Goal: Task Accomplishment & Management: Complete application form

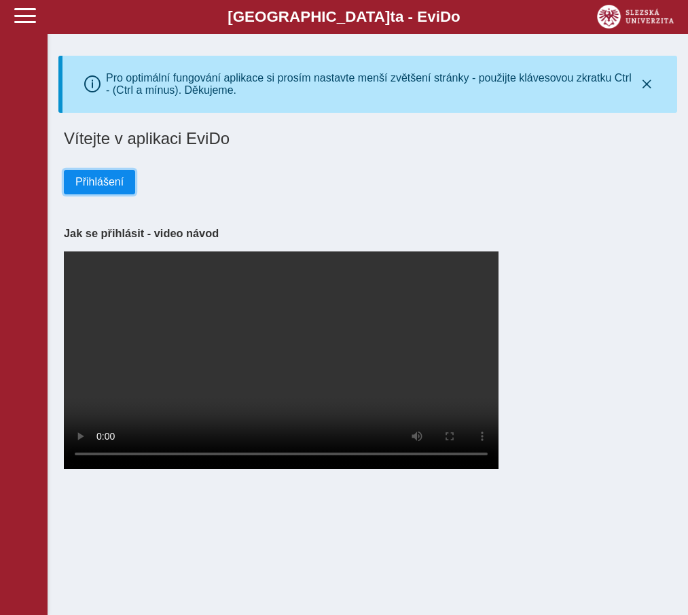
click at [105, 192] on button "Přihlášení" at bounding box center [99, 182] width 71 height 24
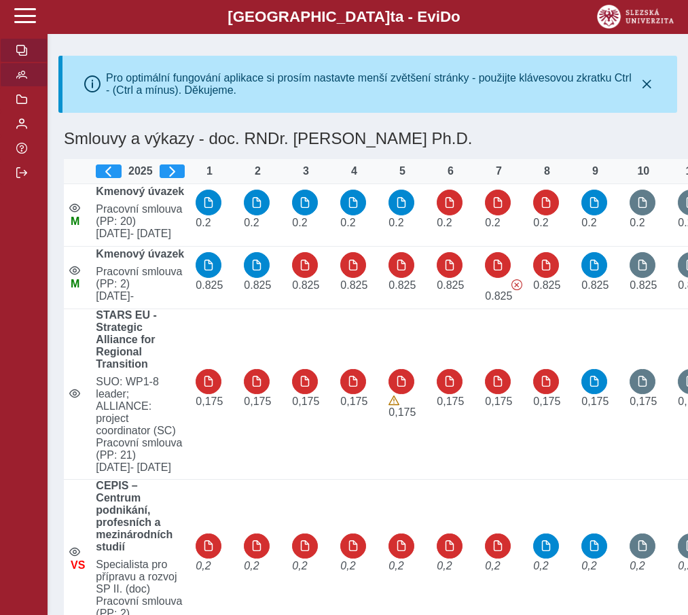
click at [24, 80] on span "button" at bounding box center [21, 74] width 11 height 11
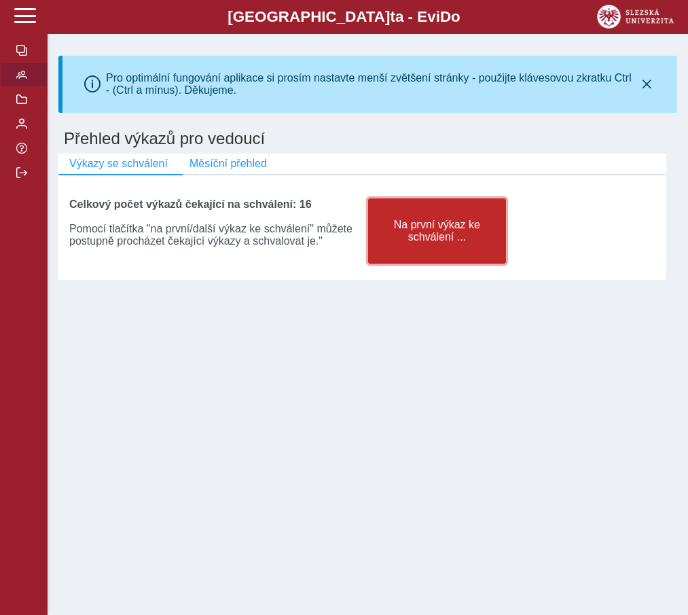
click at [458, 243] on span "Na první výkaz ke schválení ..." at bounding box center [438, 231] width 116 height 24
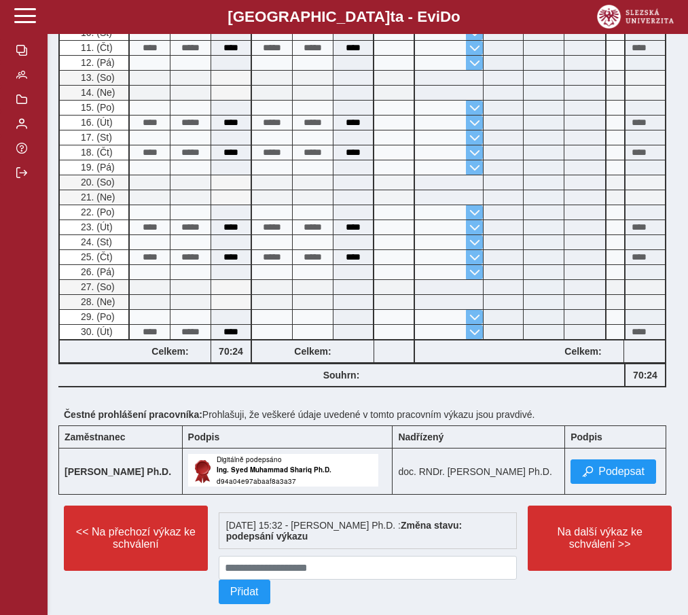
scroll to position [656, 0]
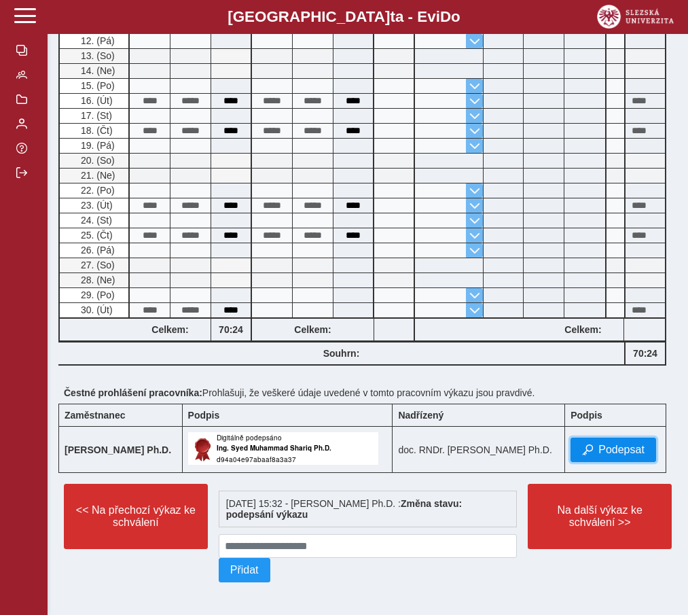
click at [603, 446] on span "Podepsat" at bounding box center [622, 450] width 46 height 12
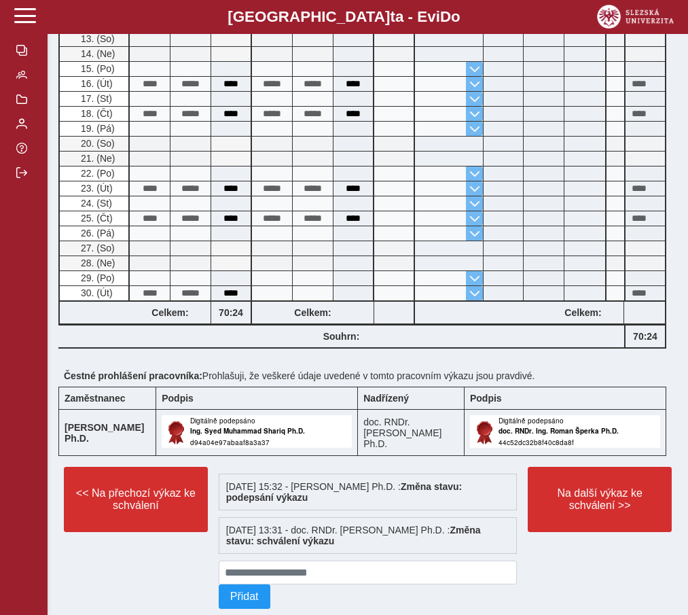
scroll to position [701, 0]
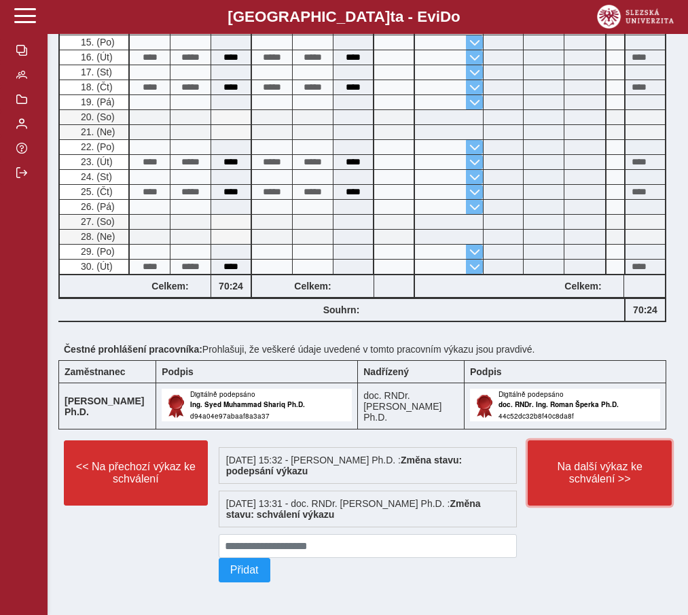
click at [588, 467] on span "Na další výkaz ke schválení >>" at bounding box center [600, 473] width 121 height 24
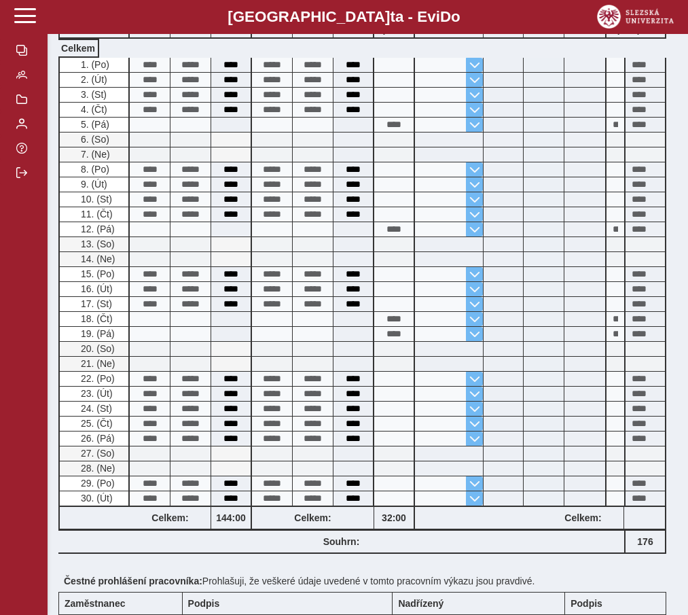
scroll to position [489, 0]
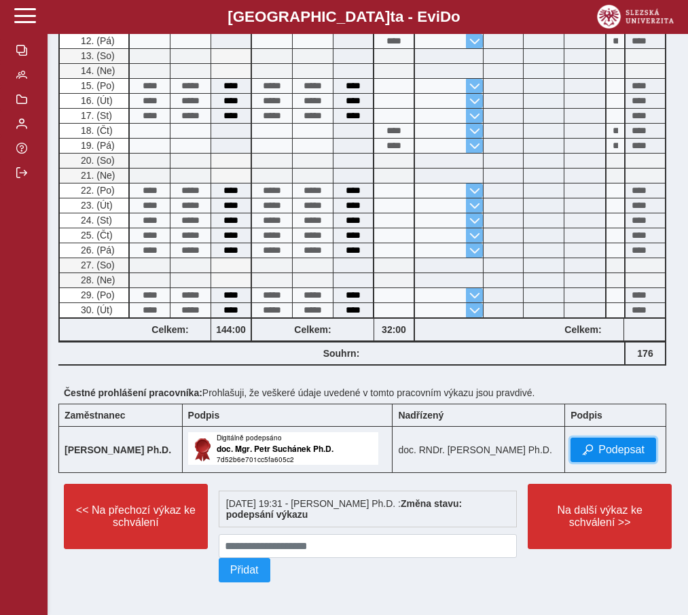
click at [617, 448] on span "Podepsat" at bounding box center [622, 450] width 46 height 12
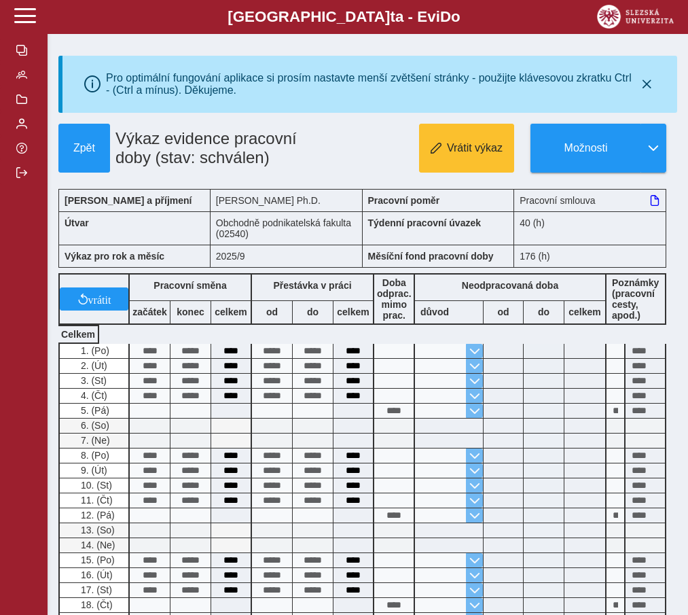
scroll to position [533, 0]
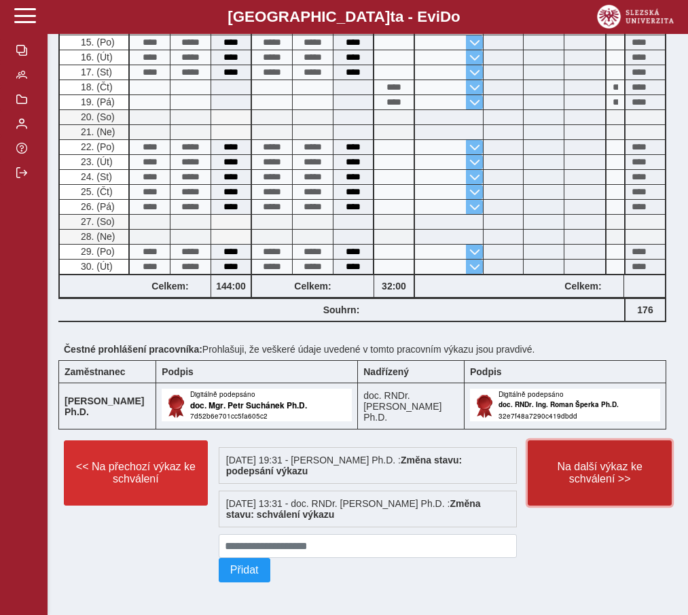
click at [590, 480] on span "Na další výkaz ke schválení >>" at bounding box center [600, 473] width 121 height 24
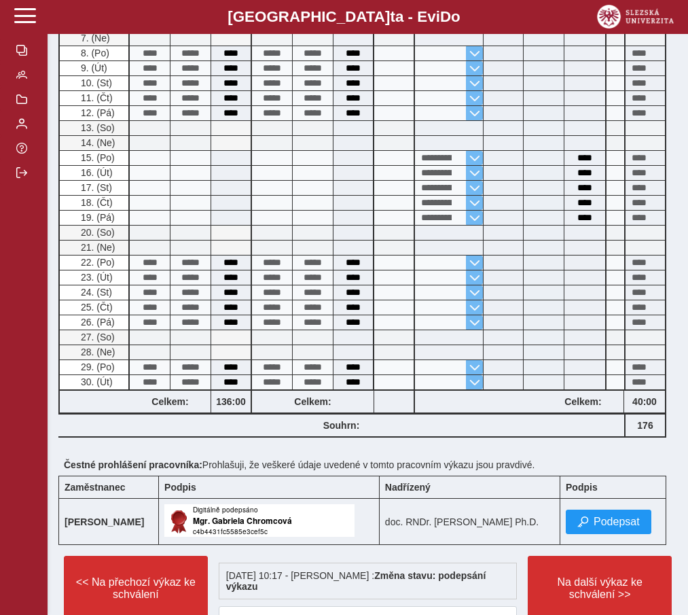
scroll to position [557, 0]
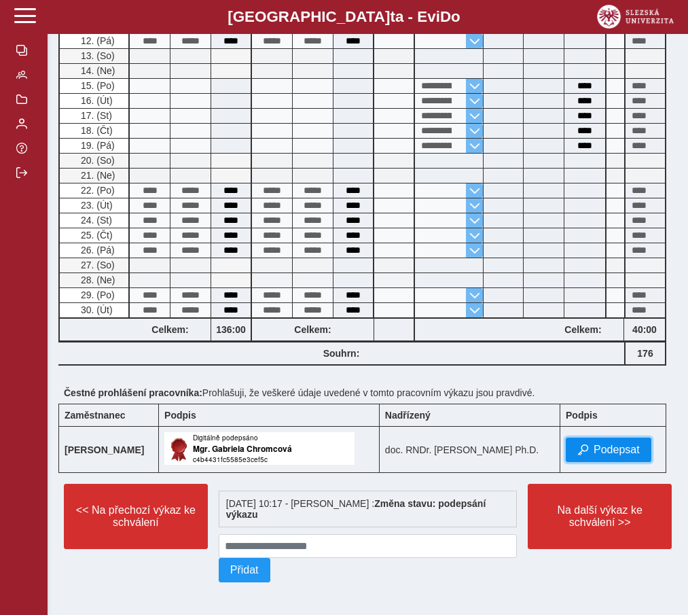
click at [595, 443] on button "Podepsat" at bounding box center [609, 450] width 86 height 24
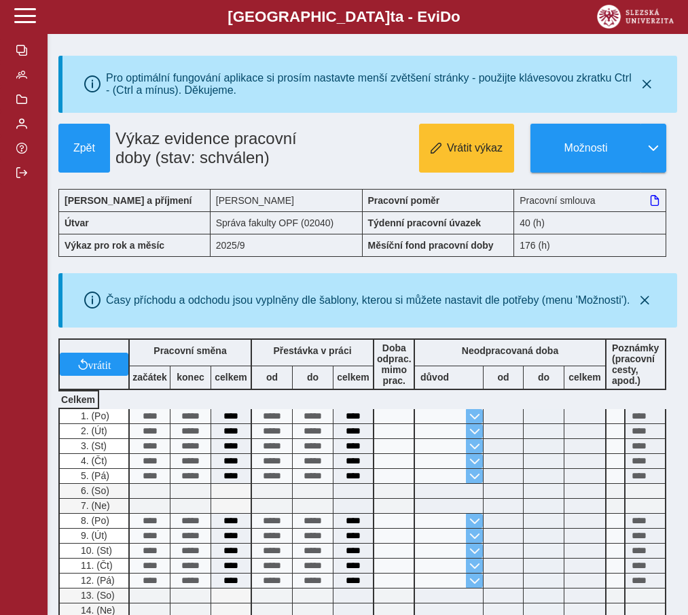
scroll to position [602, 0]
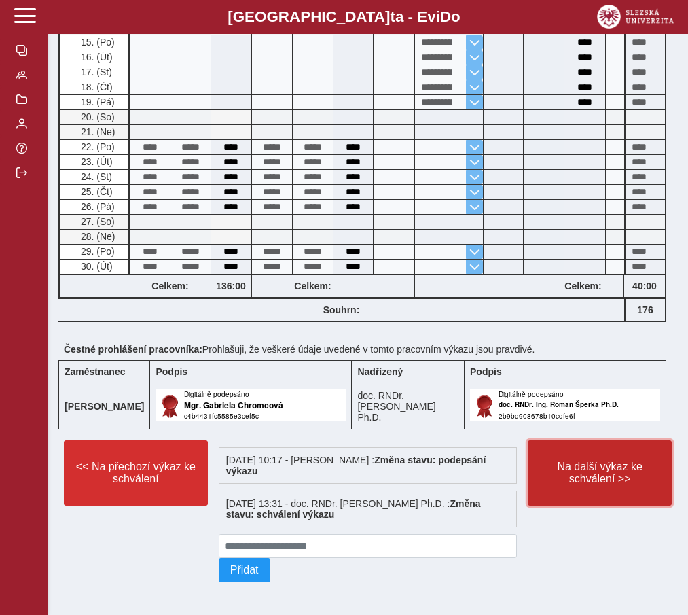
click at [563, 470] on span "Na další výkaz ke schválení >>" at bounding box center [600, 473] width 121 height 24
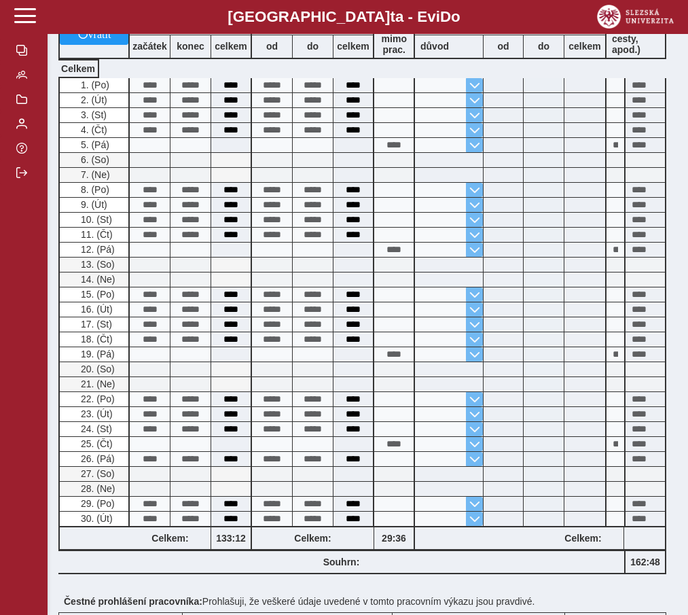
scroll to position [645, 0]
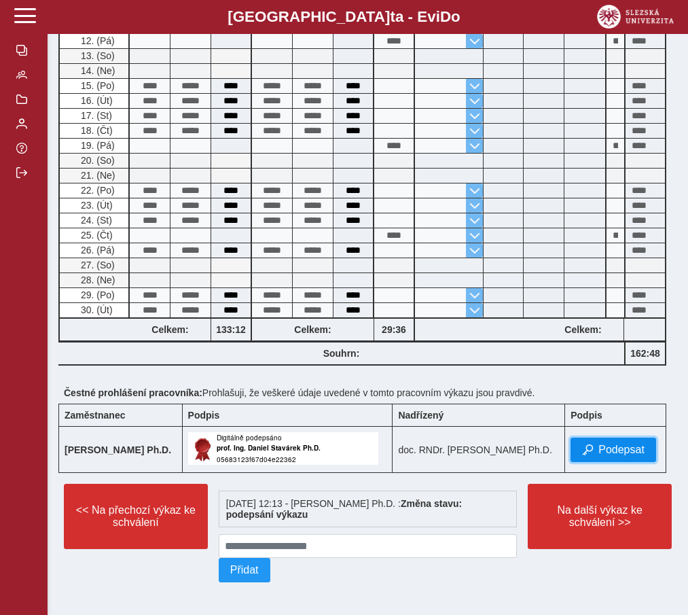
click at [597, 442] on button "Podepsat" at bounding box center [614, 450] width 86 height 24
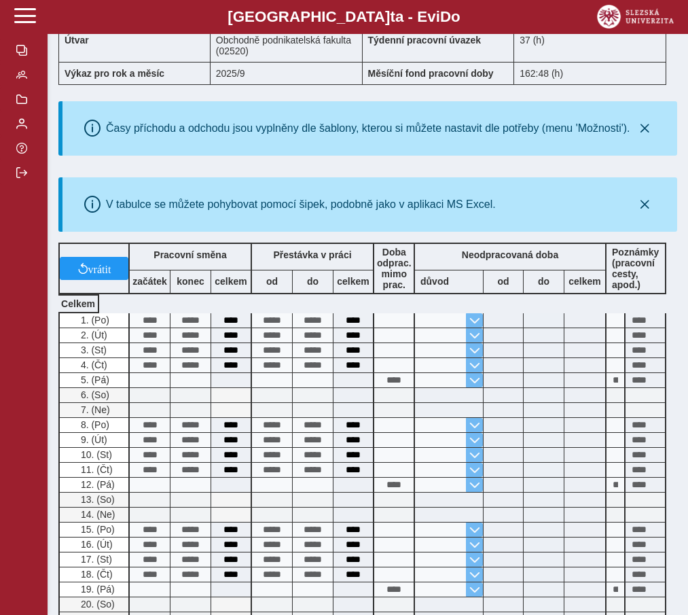
scroll to position [690, 0]
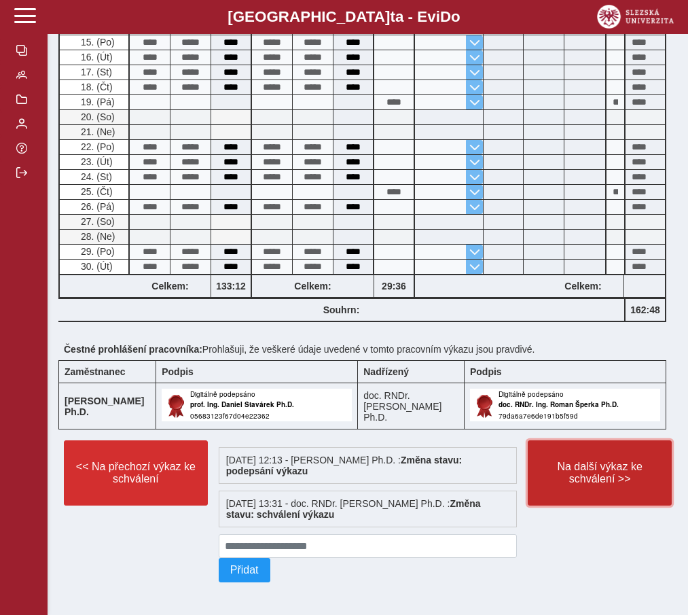
click at [582, 467] on span "Na další výkaz ke schválení >>" at bounding box center [600, 473] width 121 height 24
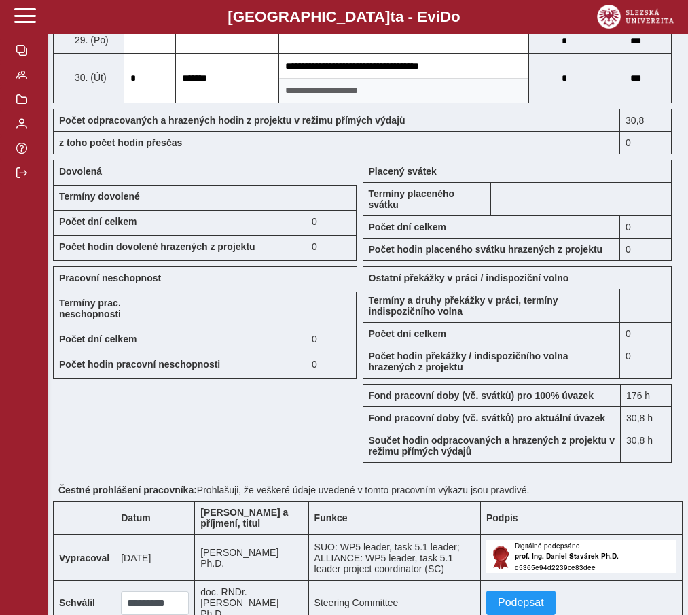
scroll to position [1328, 0]
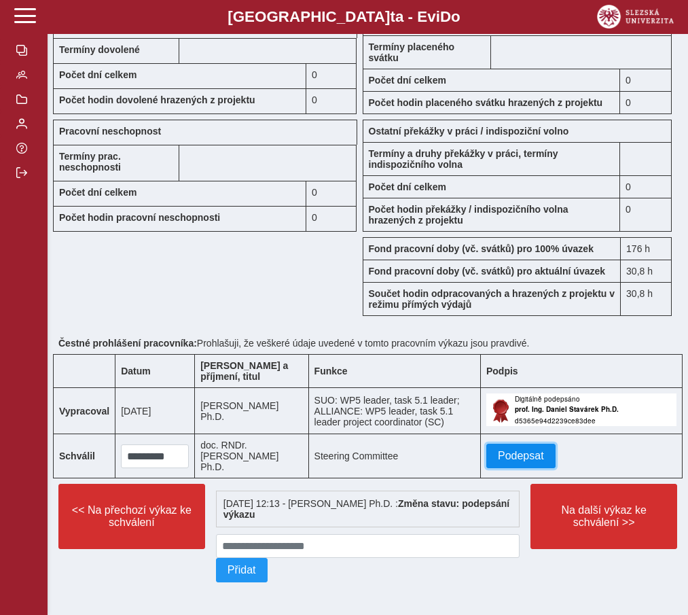
click at [510, 450] on span "Podepsat" at bounding box center [521, 456] width 46 height 12
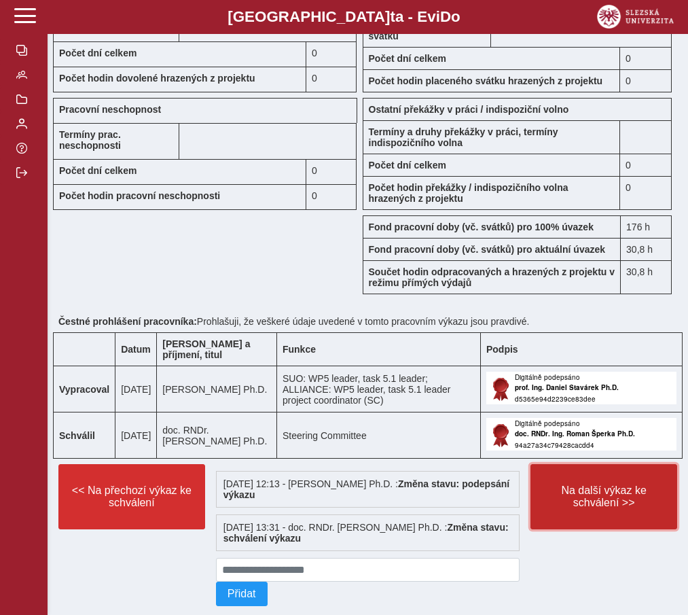
click at [586, 509] on span "Na další výkaz ke schválení >>" at bounding box center [604, 496] width 124 height 24
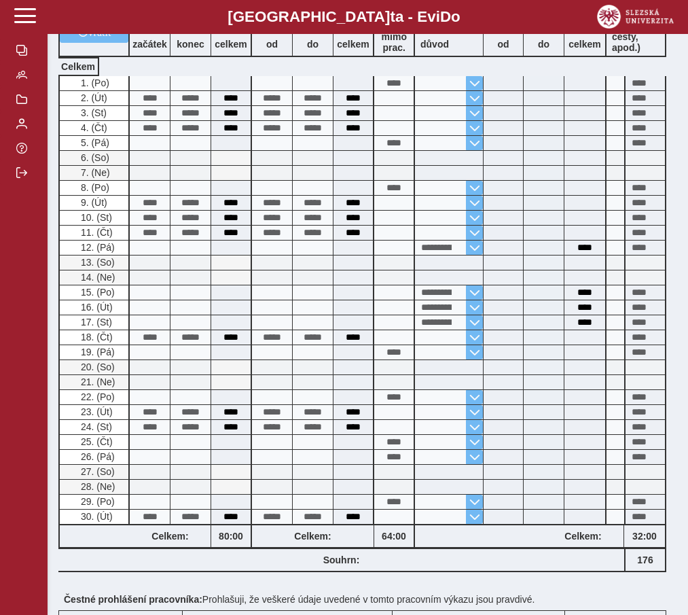
scroll to position [656, 0]
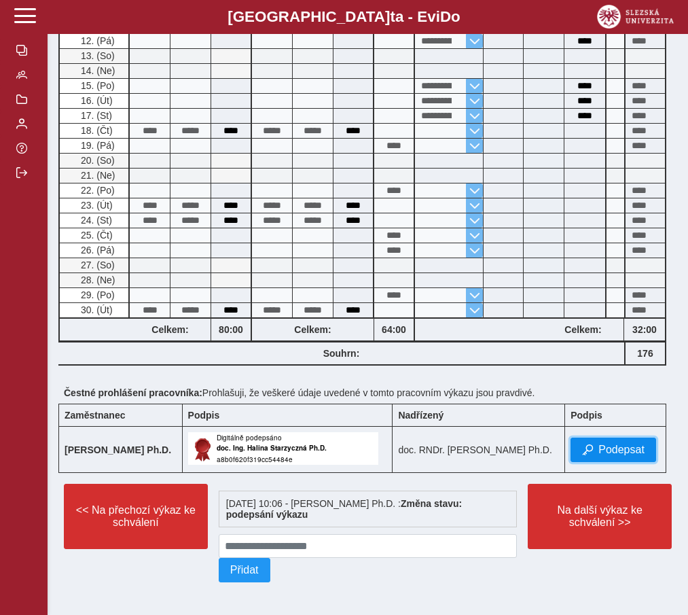
click at [612, 450] on span "Podepsat" at bounding box center [622, 450] width 46 height 12
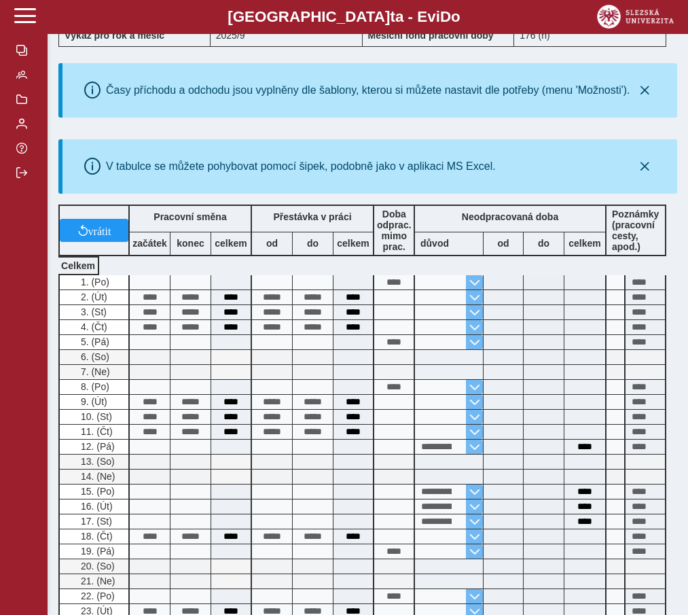
scroll to position [701, 0]
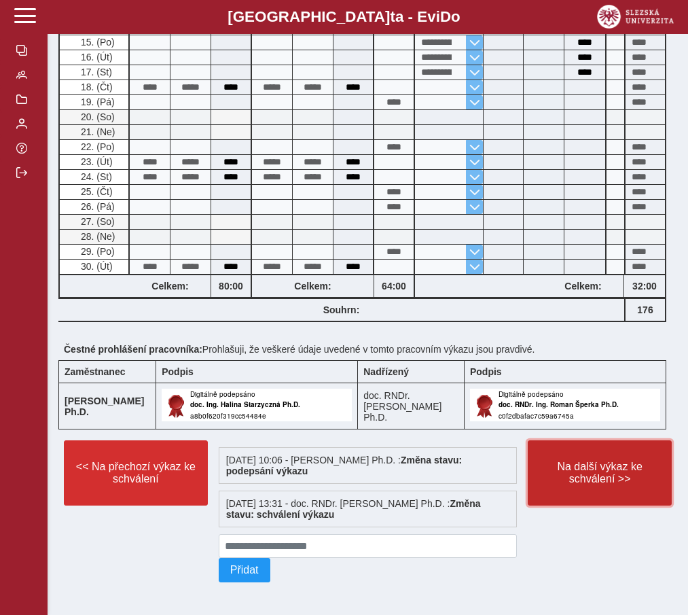
click at [586, 461] on span "Na další výkaz ke schválení >>" at bounding box center [600, 473] width 121 height 24
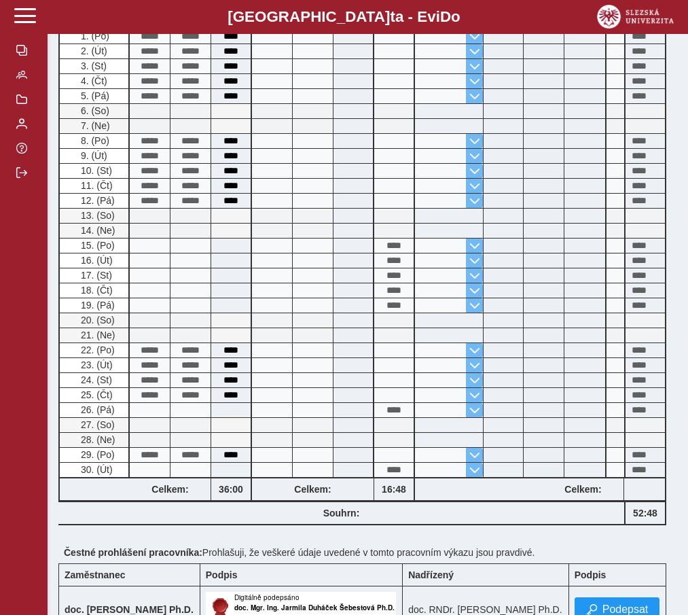
scroll to position [500, 0]
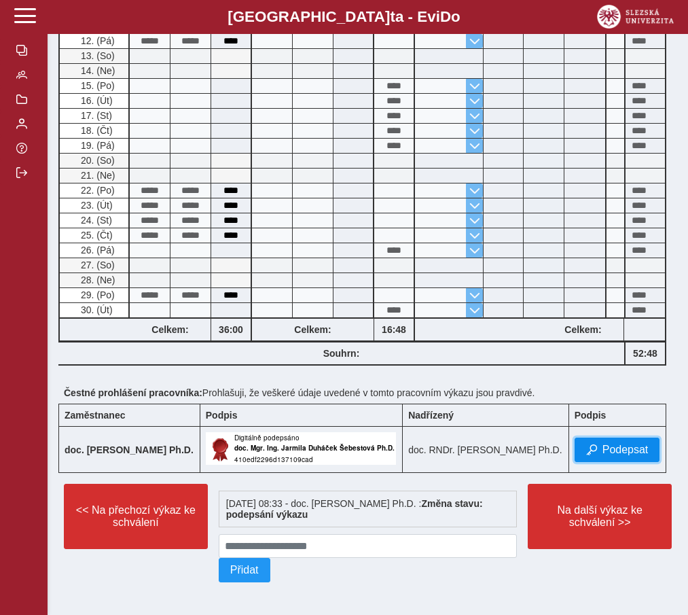
click at [590, 444] on span "button" at bounding box center [591, 449] width 11 height 11
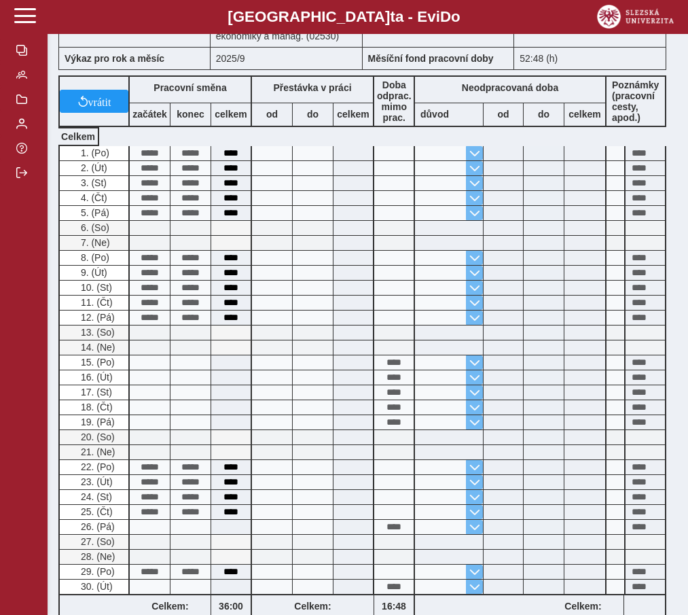
scroll to position [545, 0]
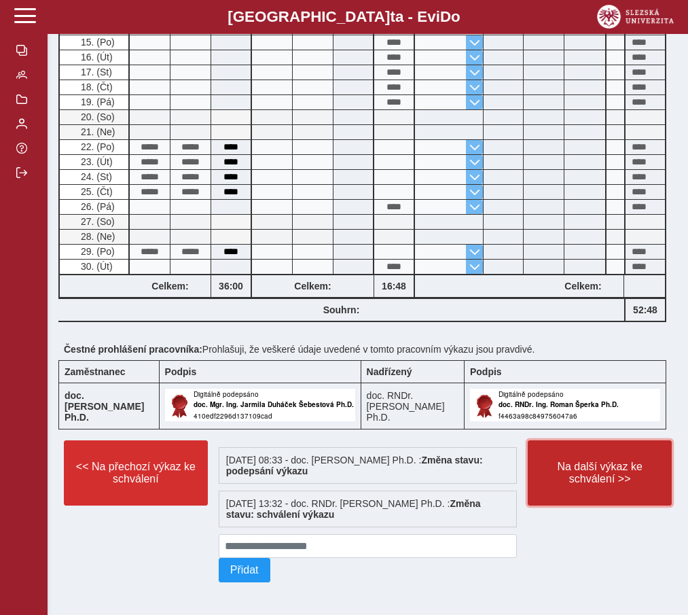
click at [547, 465] on span "Na další výkaz ke schválení >>" at bounding box center [600, 473] width 121 height 24
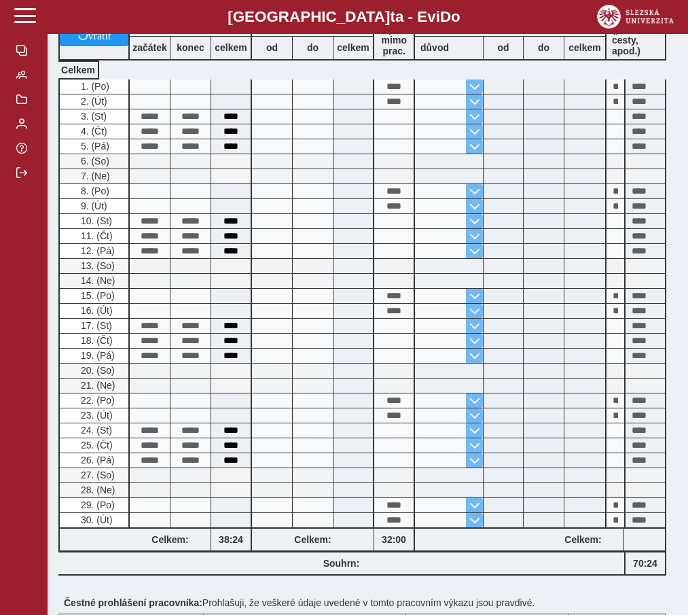
scroll to position [656, 0]
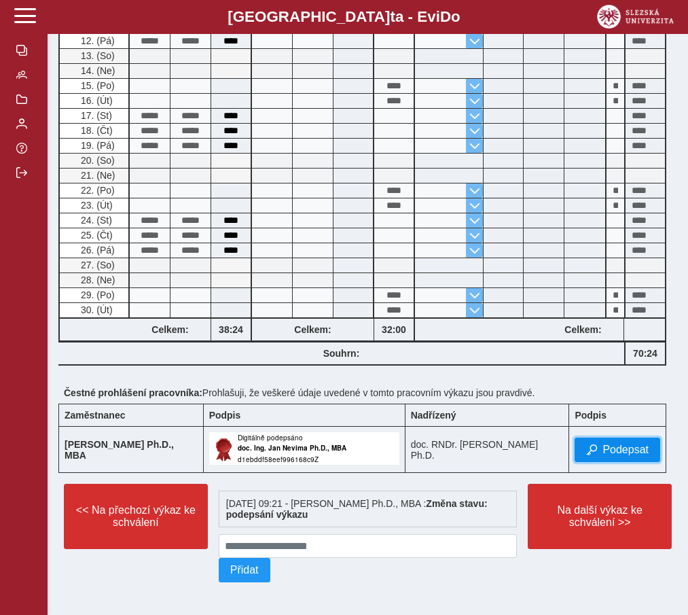
click at [606, 438] on button "Podepsat" at bounding box center [618, 450] width 86 height 24
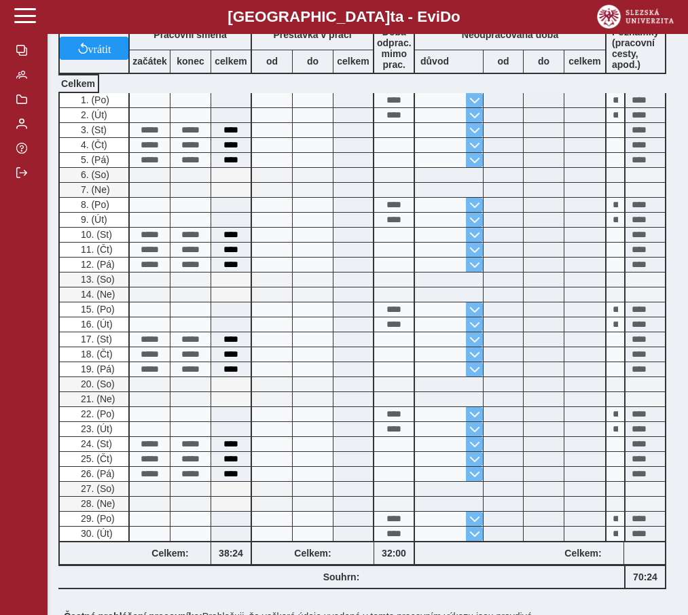
scroll to position [701, 0]
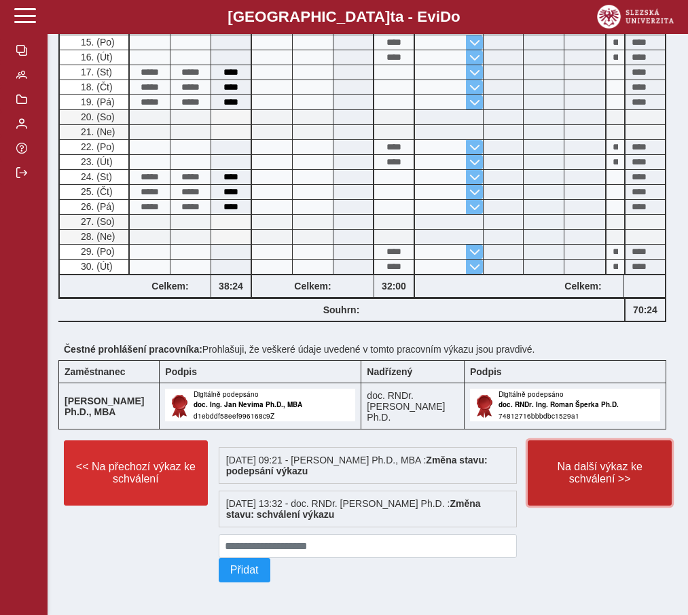
click at [605, 461] on span "Na další výkaz ke schválení >>" at bounding box center [600, 473] width 121 height 24
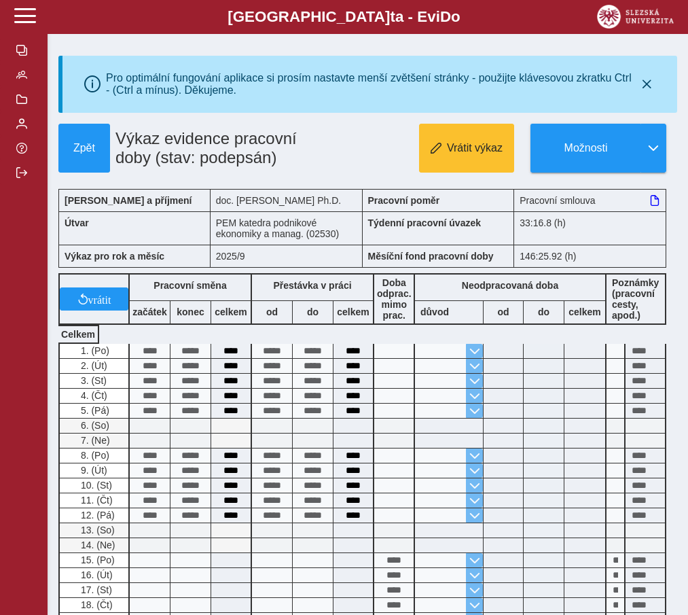
scroll to position [500, 0]
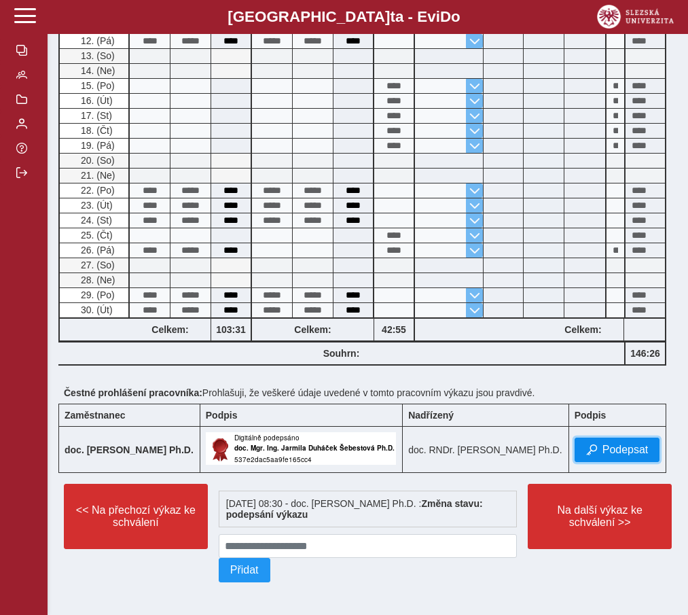
click at [599, 447] on button "Podepsat" at bounding box center [618, 450] width 86 height 24
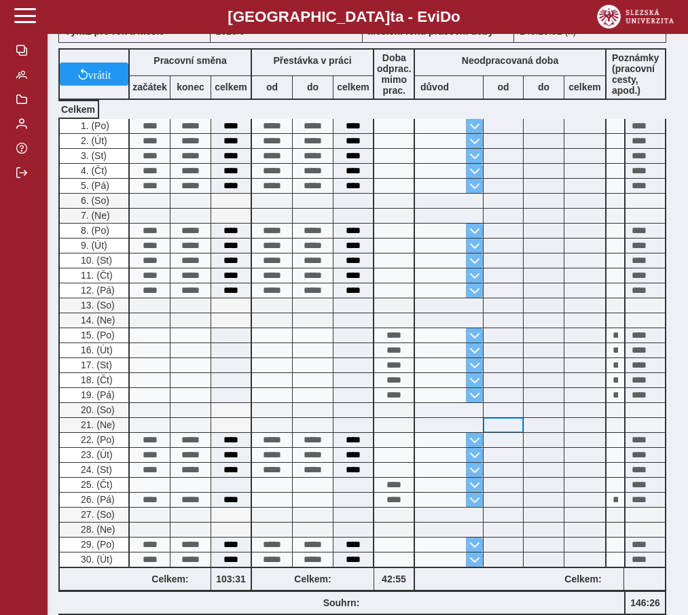
scroll to position [545, 0]
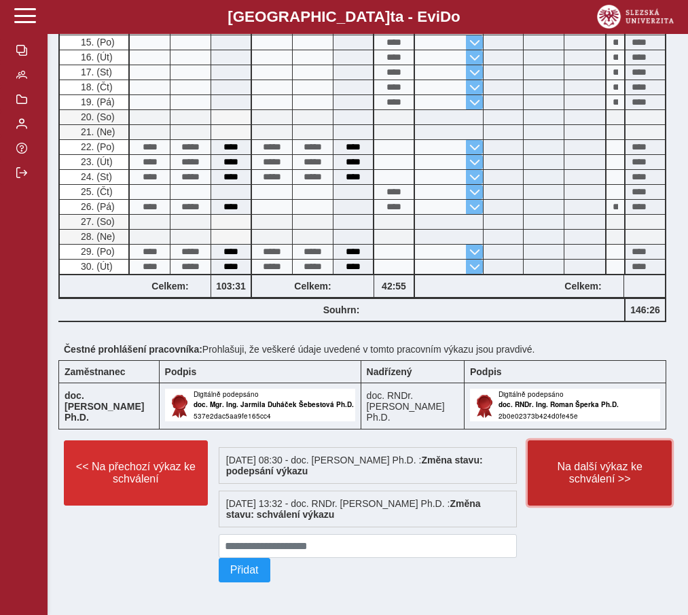
click at [567, 469] on span "Na další výkaz ke schválení >>" at bounding box center [600, 473] width 121 height 24
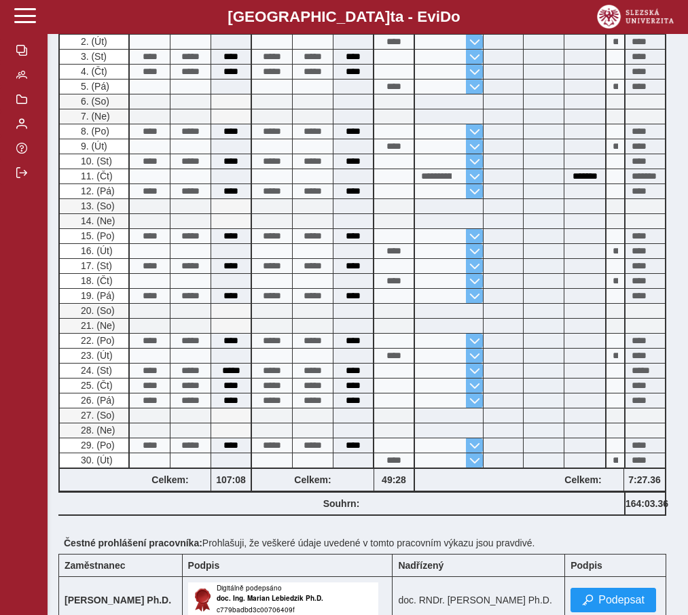
scroll to position [489, 0]
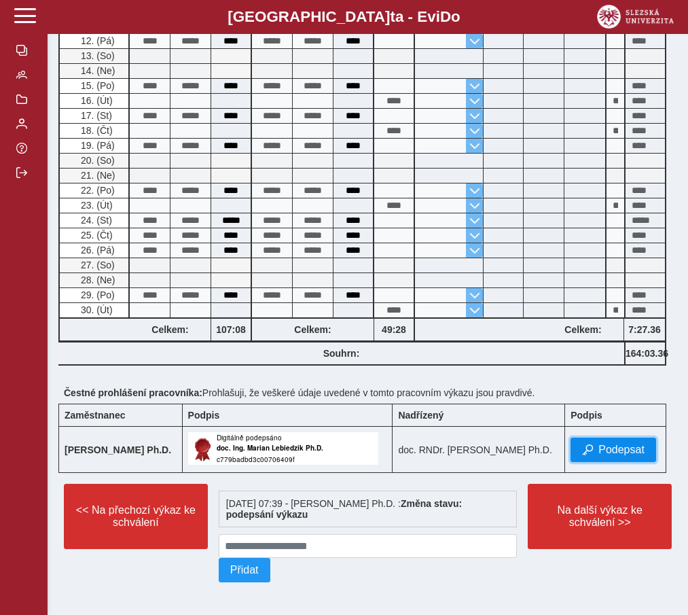
click at [620, 449] on span "Podepsat" at bounding box center [622, 450] width 46 height 12
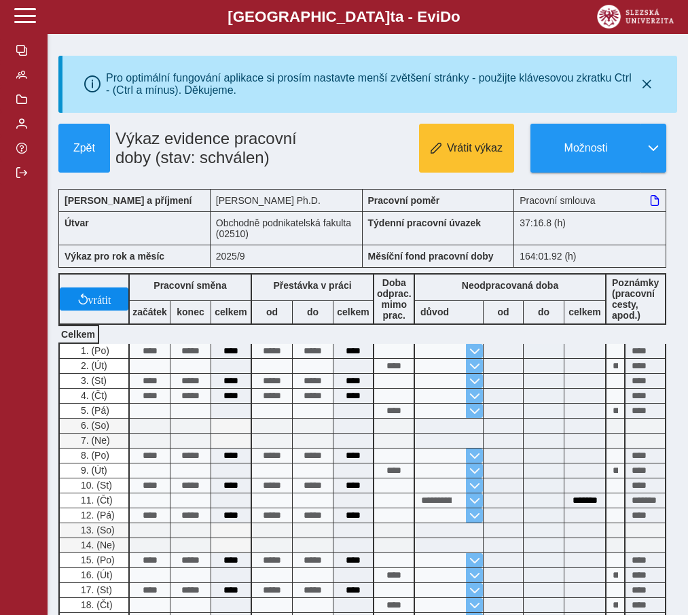
scroll to position [533, 0]
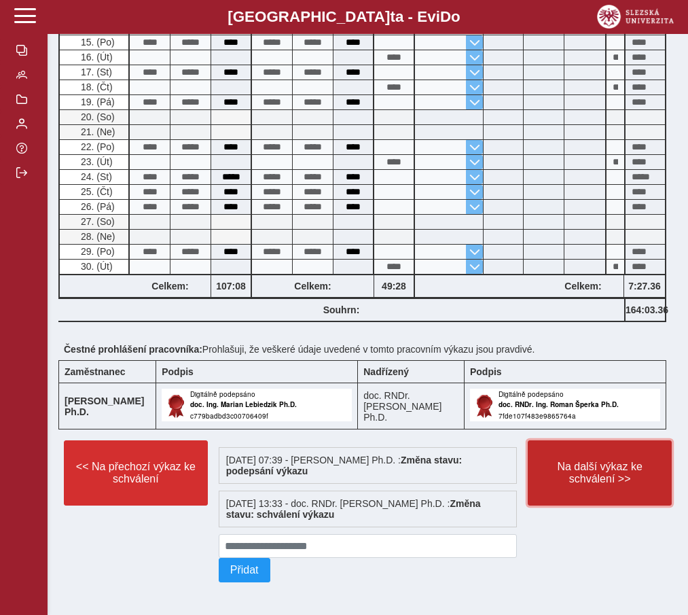
click at [593, 473] on span "Na další výkaz ke schválení >>" at bounding box center [600, 473] width 121 height 24
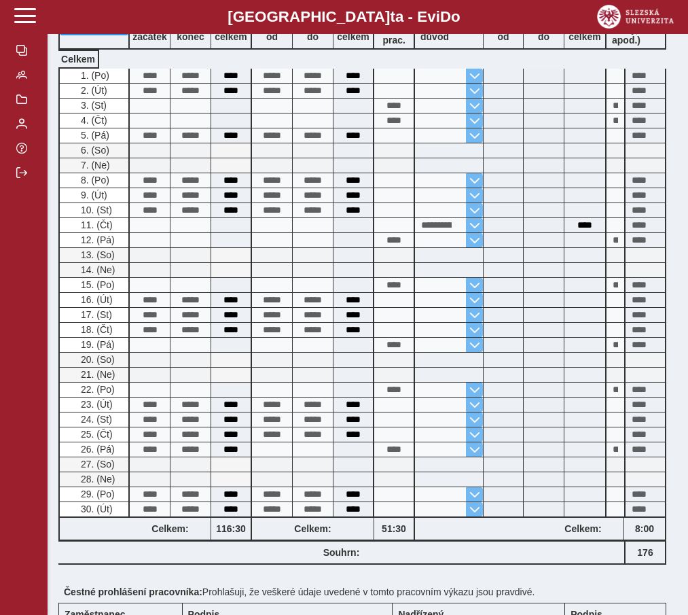
scroll to position [489, 0]
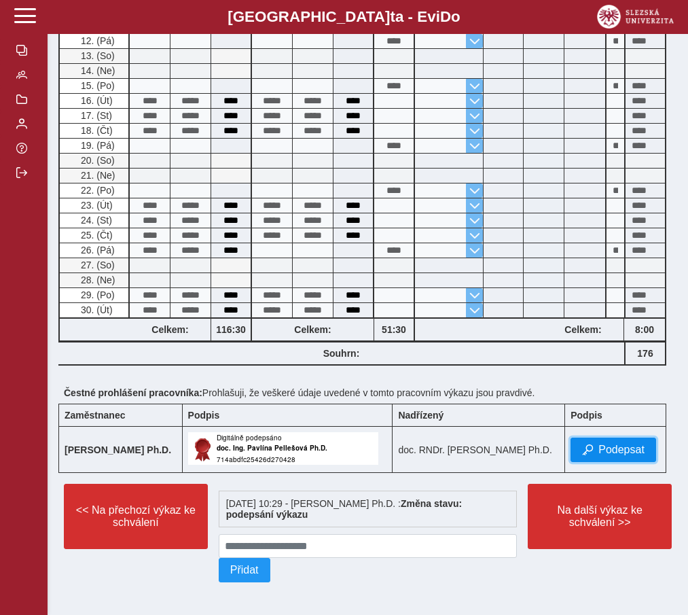
click at [607, 444] on span "Podepsat" at bounding box center [622, 450] width 46 height 12
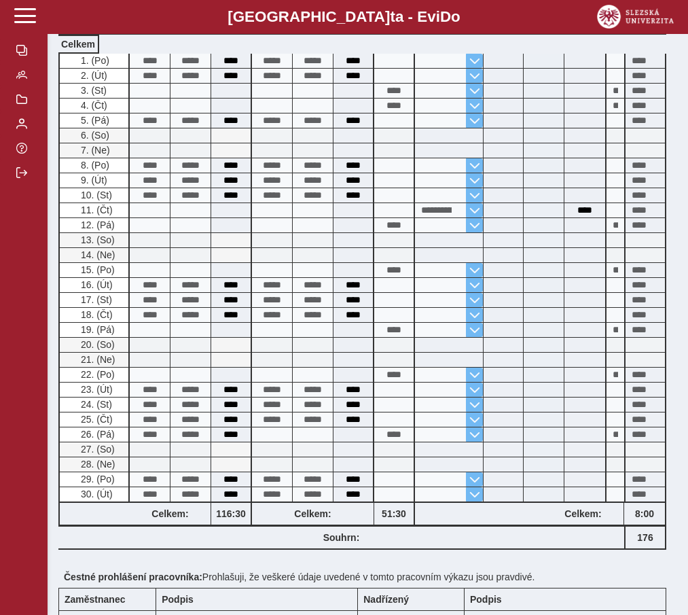
scroll to position [533, 0]
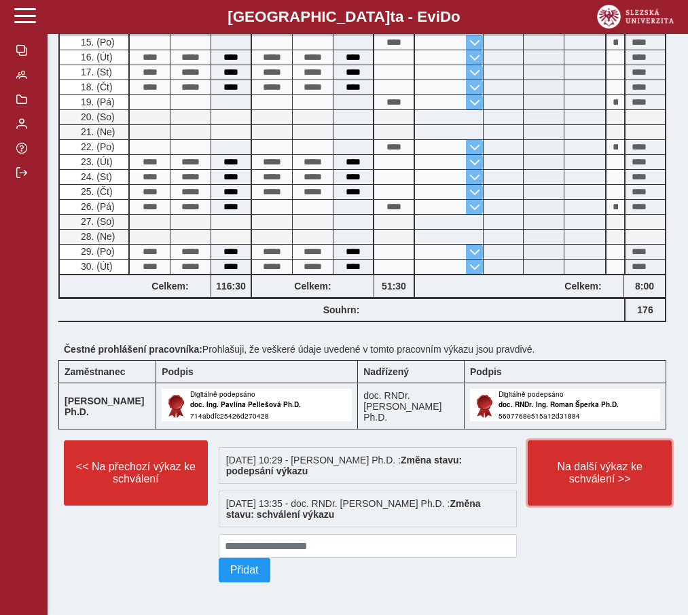
click at [573, 476] on span "Na další výkaz ke schválení >>" at bounding box center [600, 473] width 121 height 24
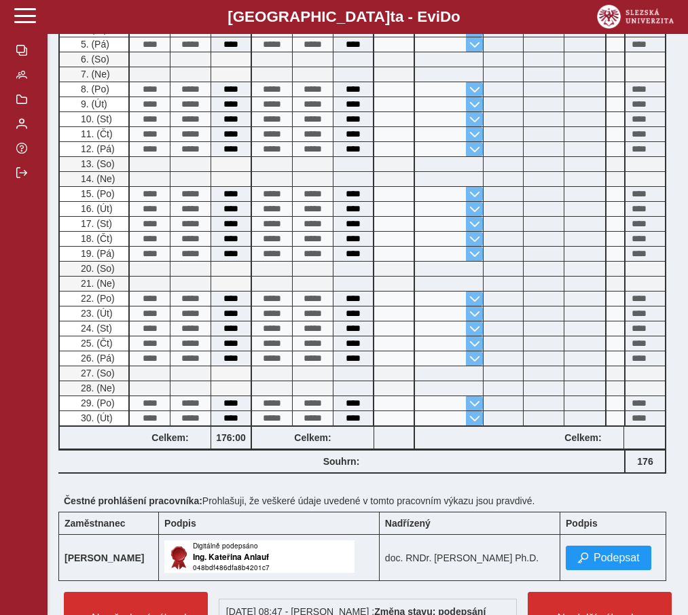
scroll to position [489, 0]
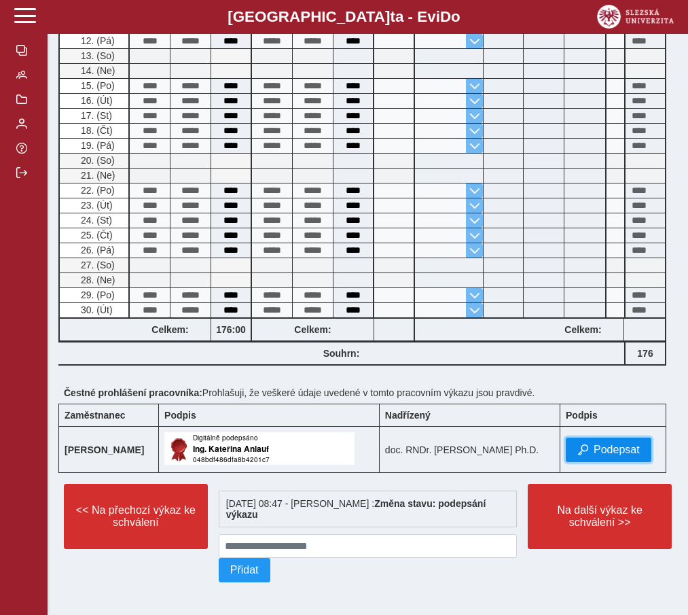
click at [611, 444] on span "Podepsat" at bounding box center [617, 450] width 46 height 12
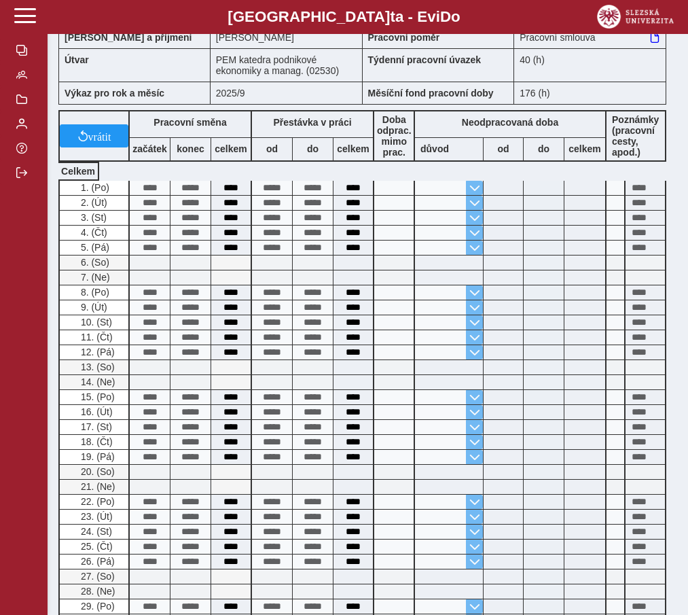
scroll to position [533, 0]
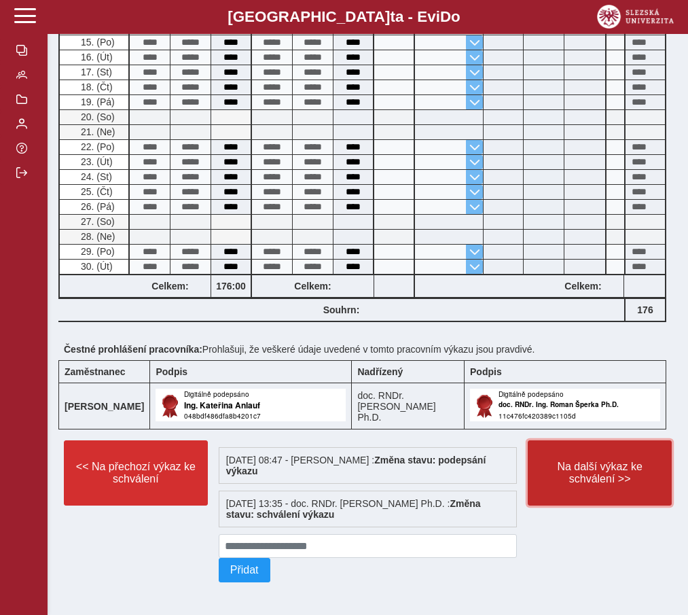
click at [578, 465] on span "Na další výkaz ke schválení >>" at bounding box center [600, 473] width 121 height 24
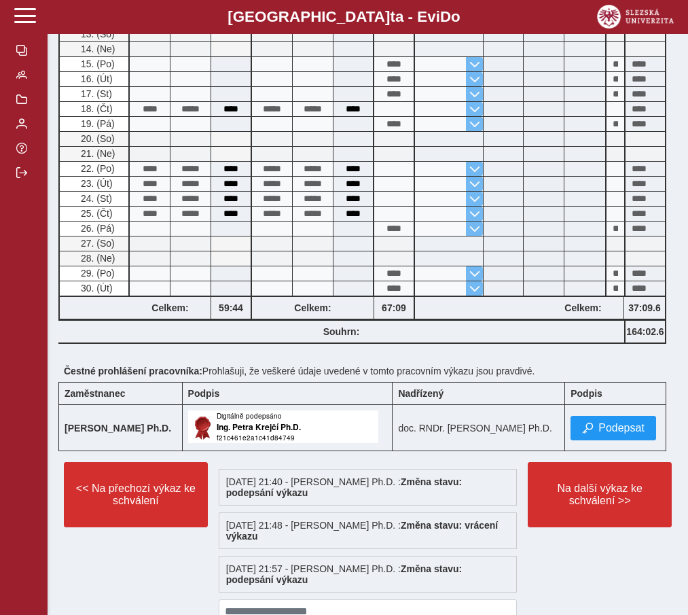
scroll to position [735, 0]
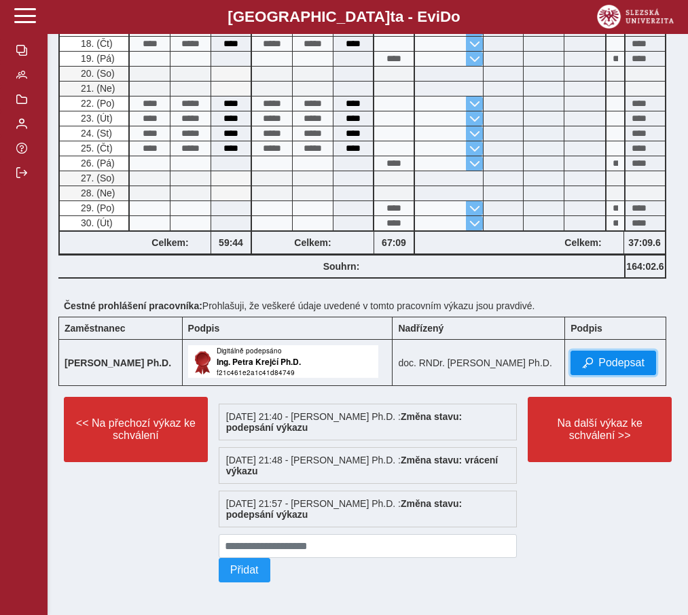
click at [605, 360] on span "Podepsat" at bounding box center [622, 363] width 46 height 12
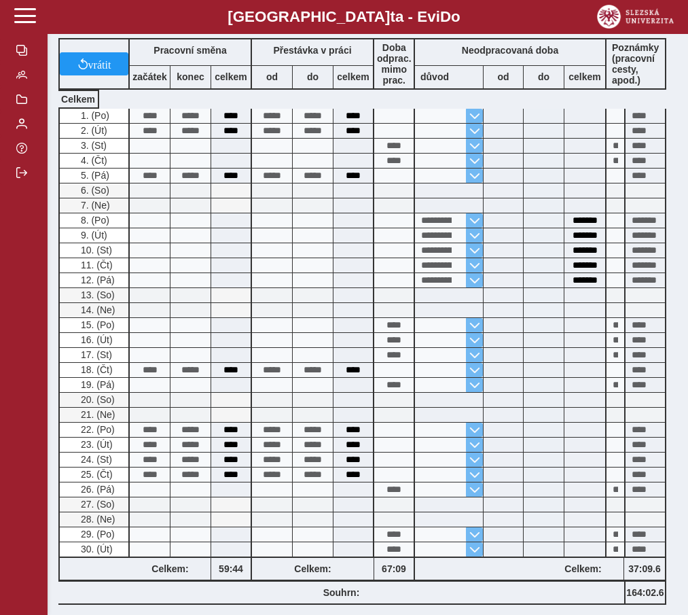
scroll to position [779, 0]
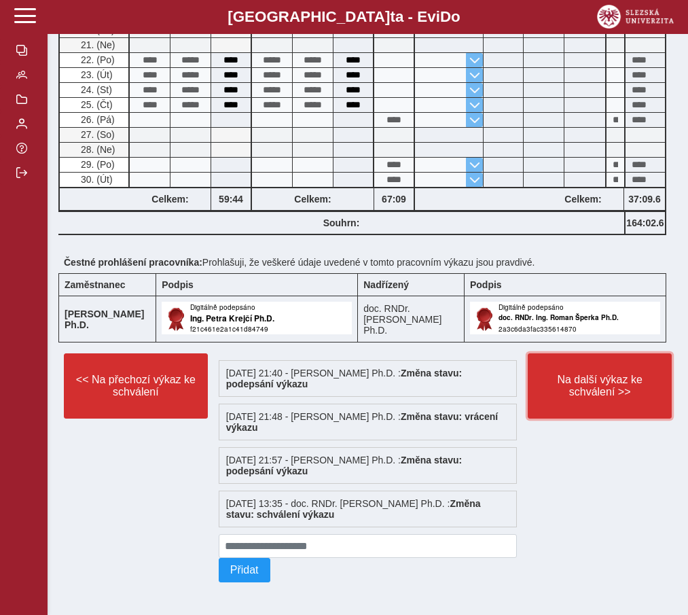
drag, startPoint x: 583, startPoint y: 379, endPoint x: 526, endPoint y: 369, distance: 58.0
click at [583, 379] on span "Na další výkaz ke schválení >>" at bounding box center [600, 386] width 121 height 24
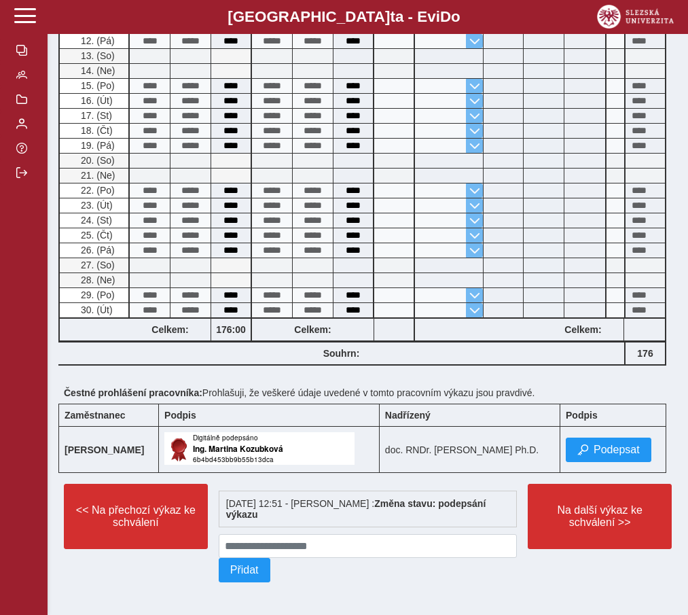
scroll to position [633, 0]
click at [620, 448] on span "Podepsat" at bounding box center [617, 450] width 46 height 12
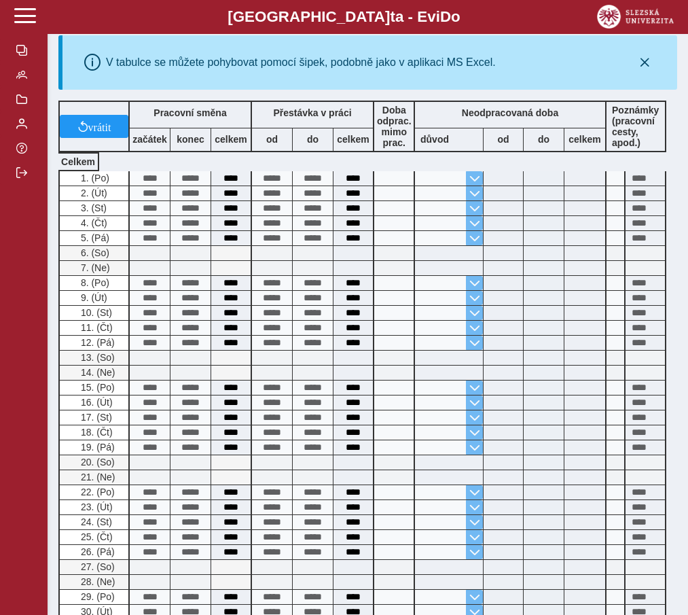
scroll to position [678, 0]
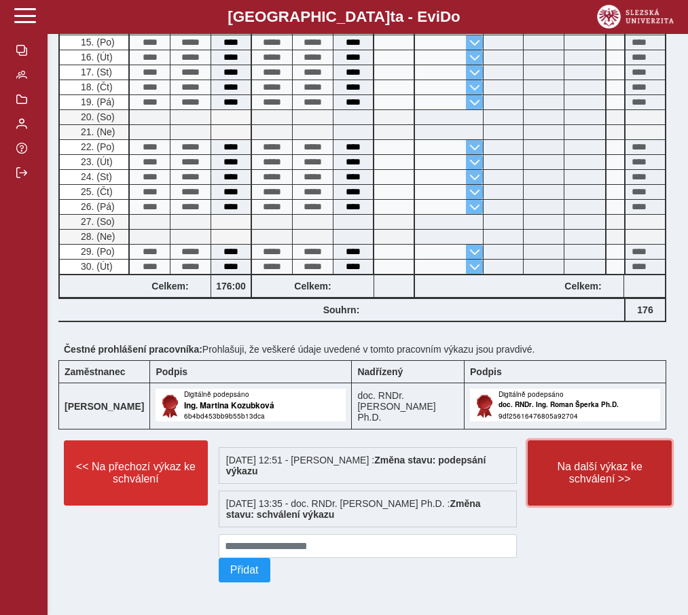
click at [589, 478] on span "Na další výkaz ke schválení >>" at bounding box center [600, 473] width 121 height 24
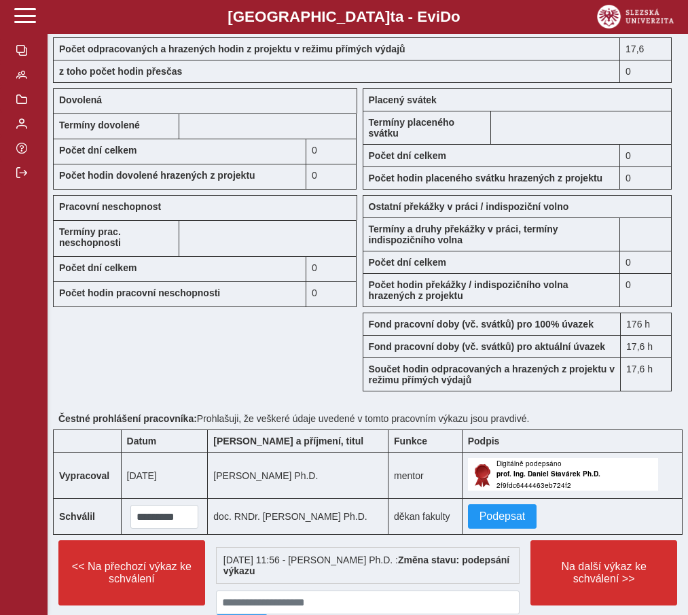
scroll to position [1248, 0]
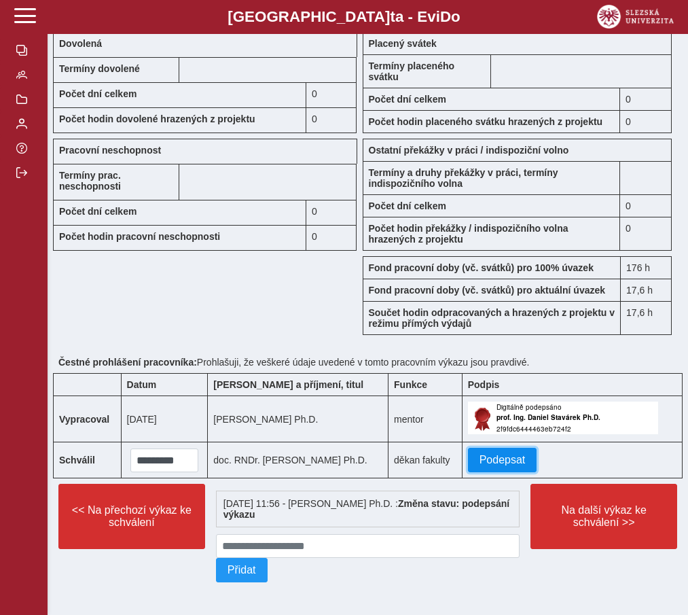
click at [523, 456] on span "Podepsat" at bounding box center [503, 460] width 46 height 12
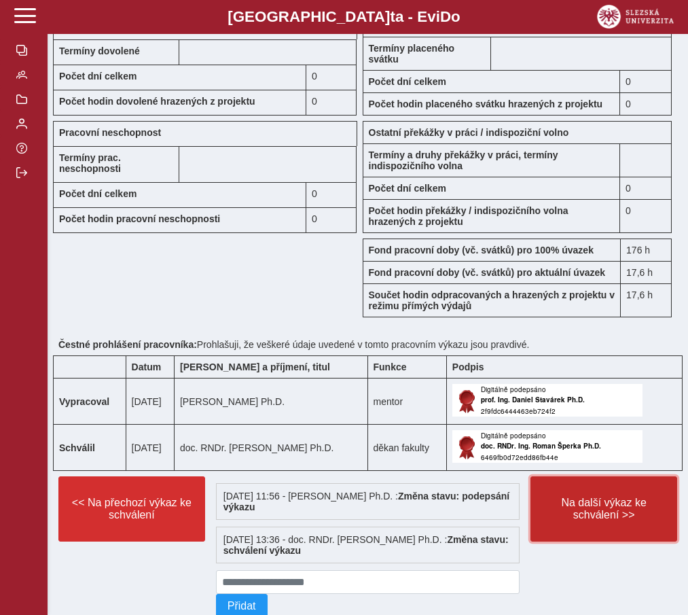
click at [568, 521] on span "Na další výkaz ke schválení >>" at bounding box center [604, 509] width 124 height 24
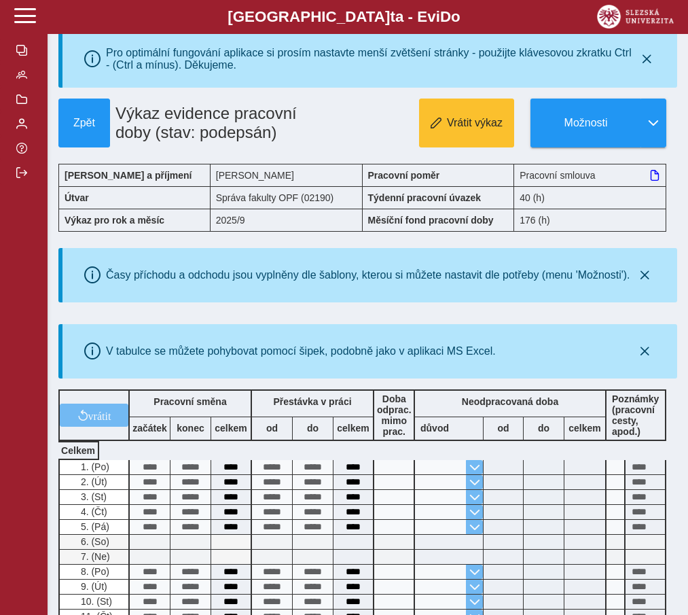
scroll to position [633, 0]
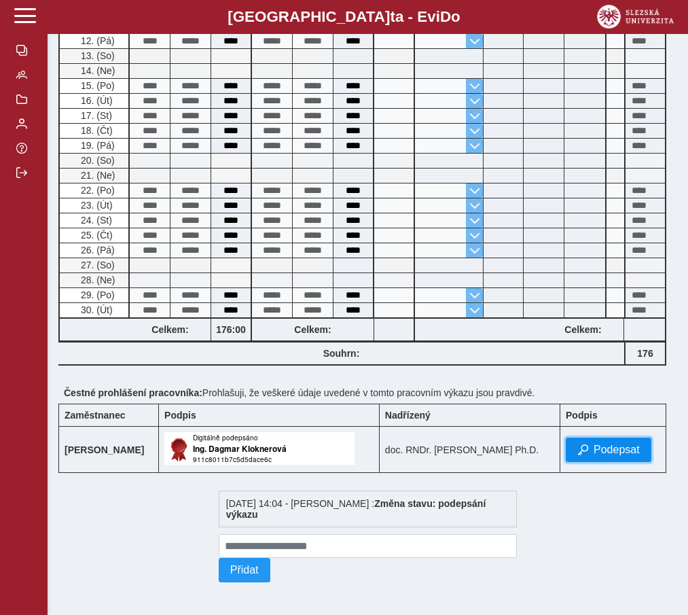
click at [603, 451] on span "Podepsat" at bounding box center [617, 450] width 46 height 12
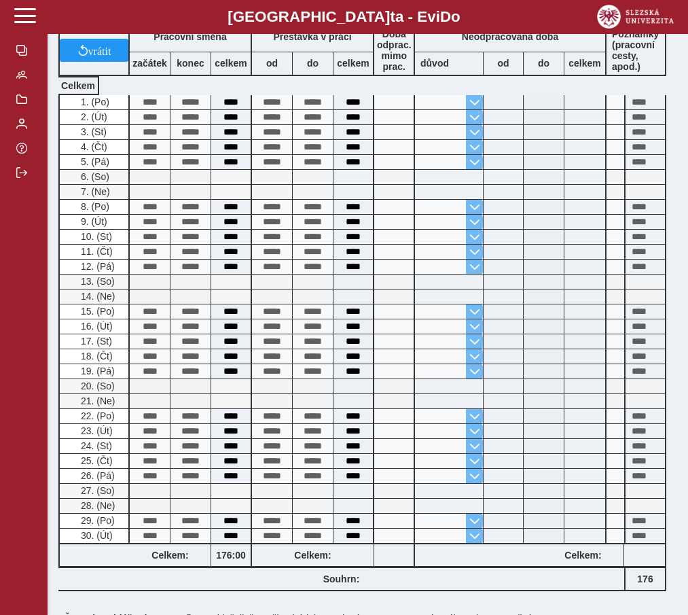
scroll to position [0, 0]
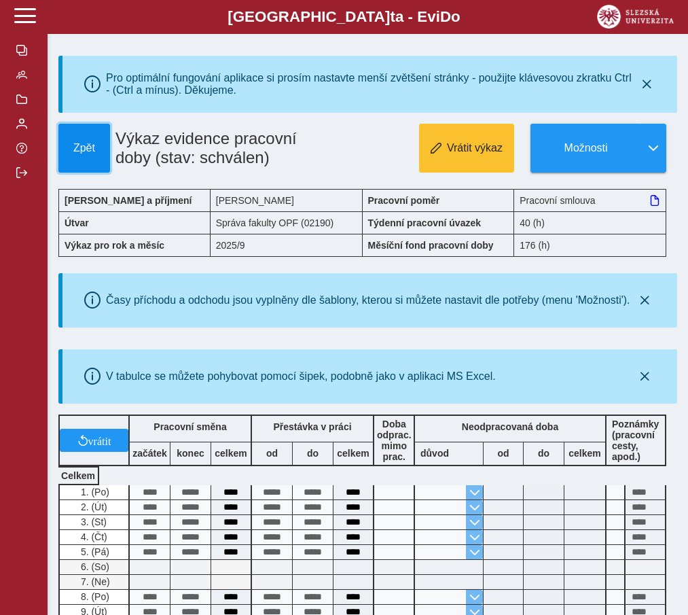
click at [84, 154] on span "Zpět" at bounding box center [84, 148] width 39 height 12
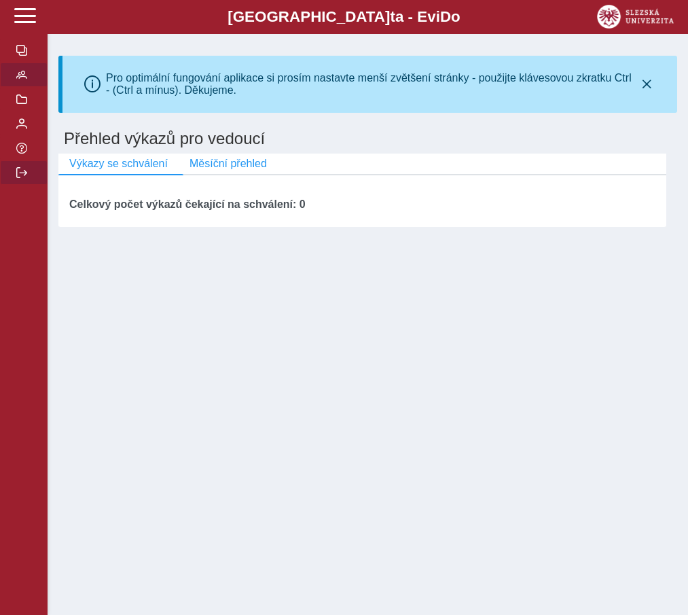
click at [26, 177] on span "button" at bounding box center [21, 172] width 11 height 11
